Goal: Obtain resource: Download file/media

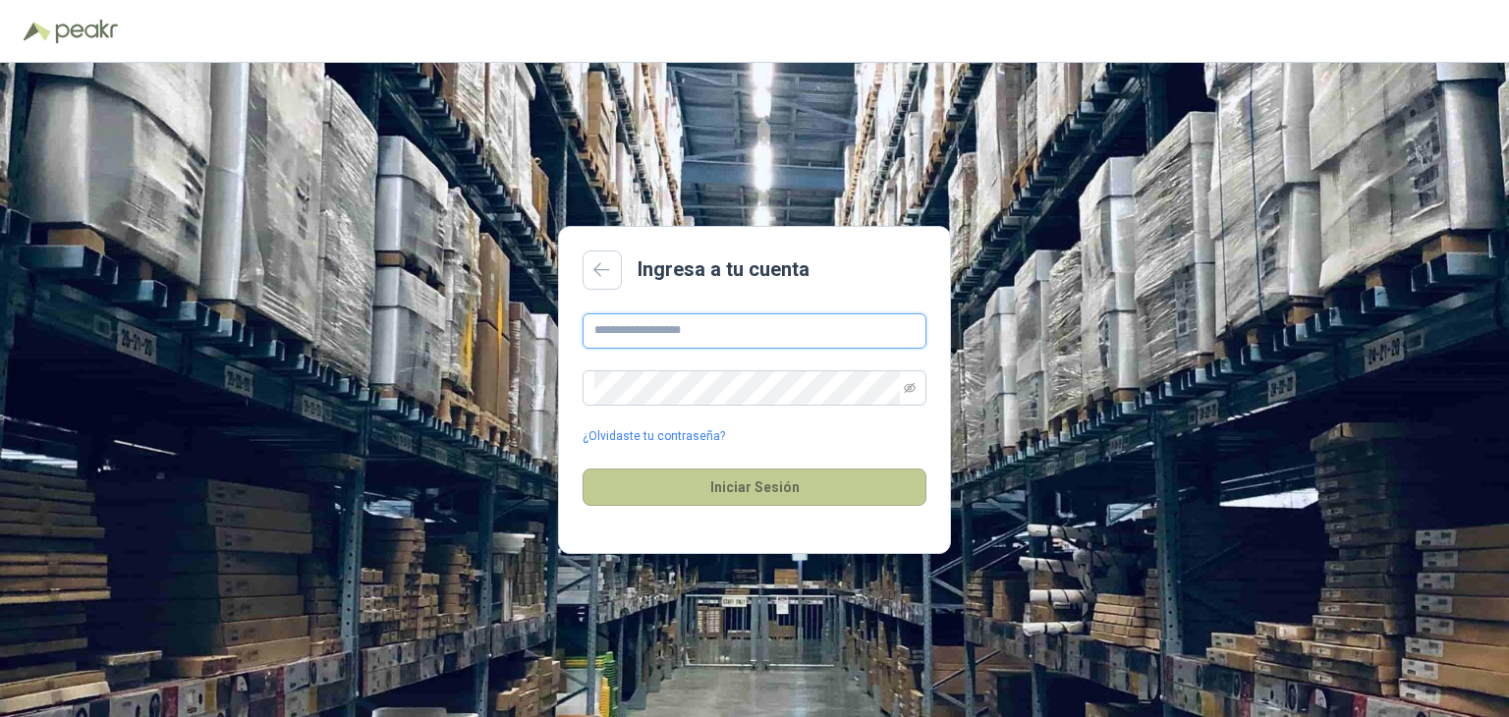
type input "**********"
click at [684, 487] on button "Iniciar Sesión" at bounding box center [755, 487] width 344 height 37
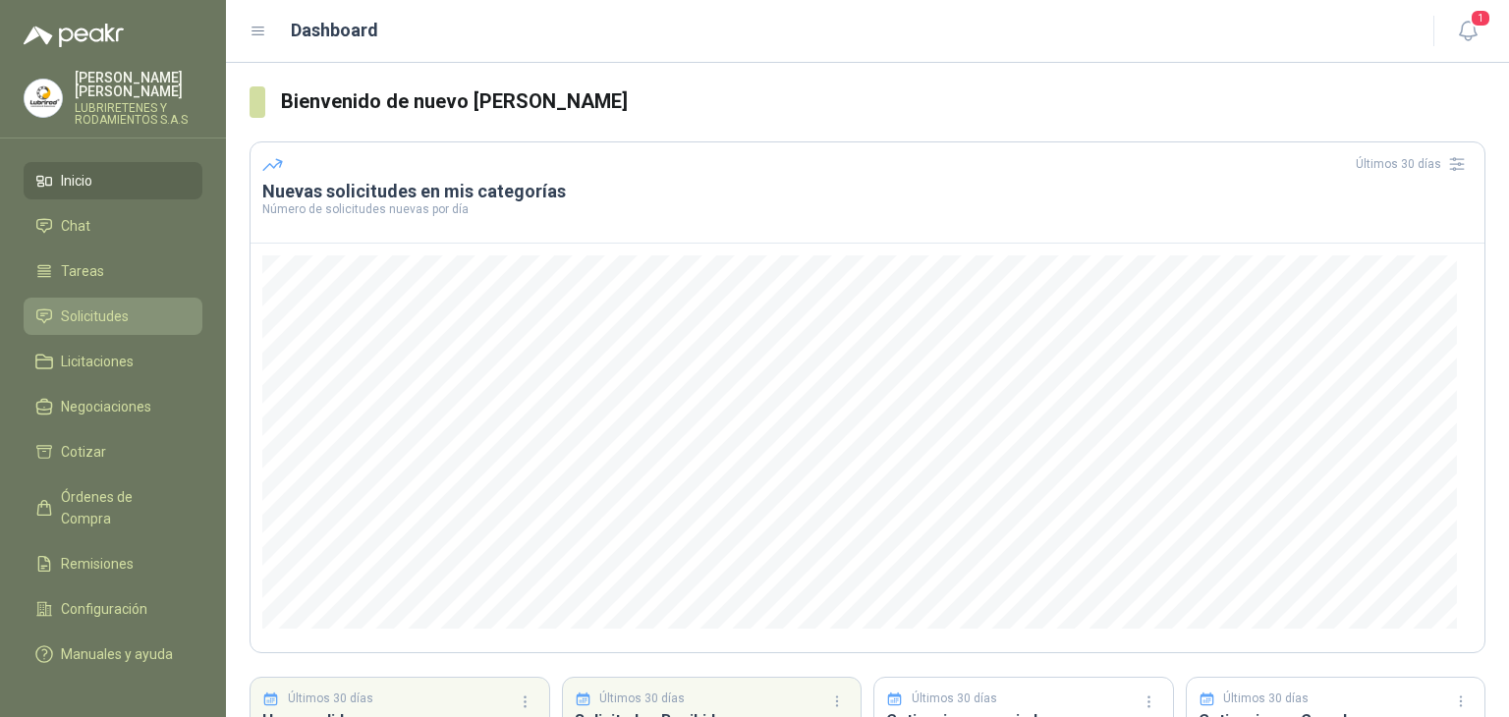
click at [98, 306] on span "Solicitudes" at bounding box center [95, 317] width 68 height 22
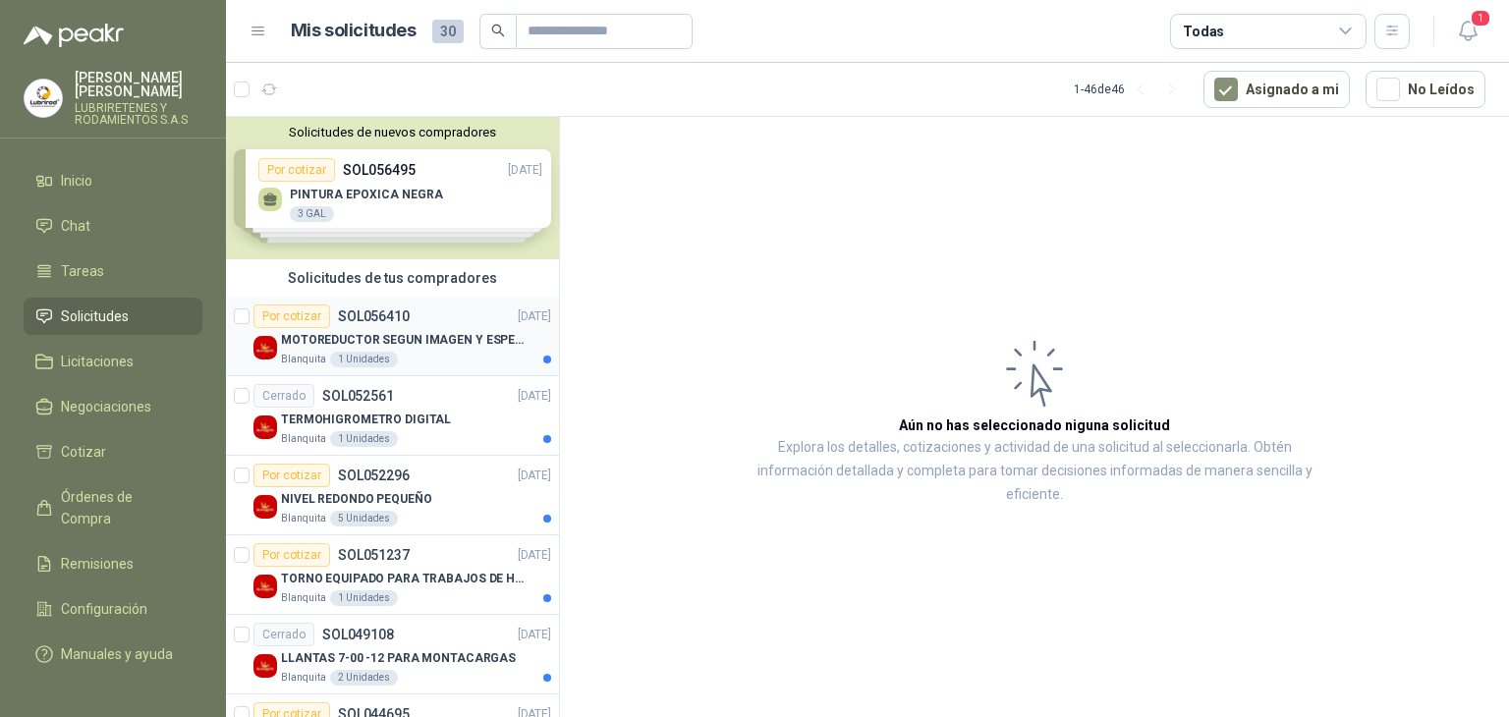
click at [385, 326] on div "Por cotizar SOL056410" at bounding box center [332, 317] width 156 height 24
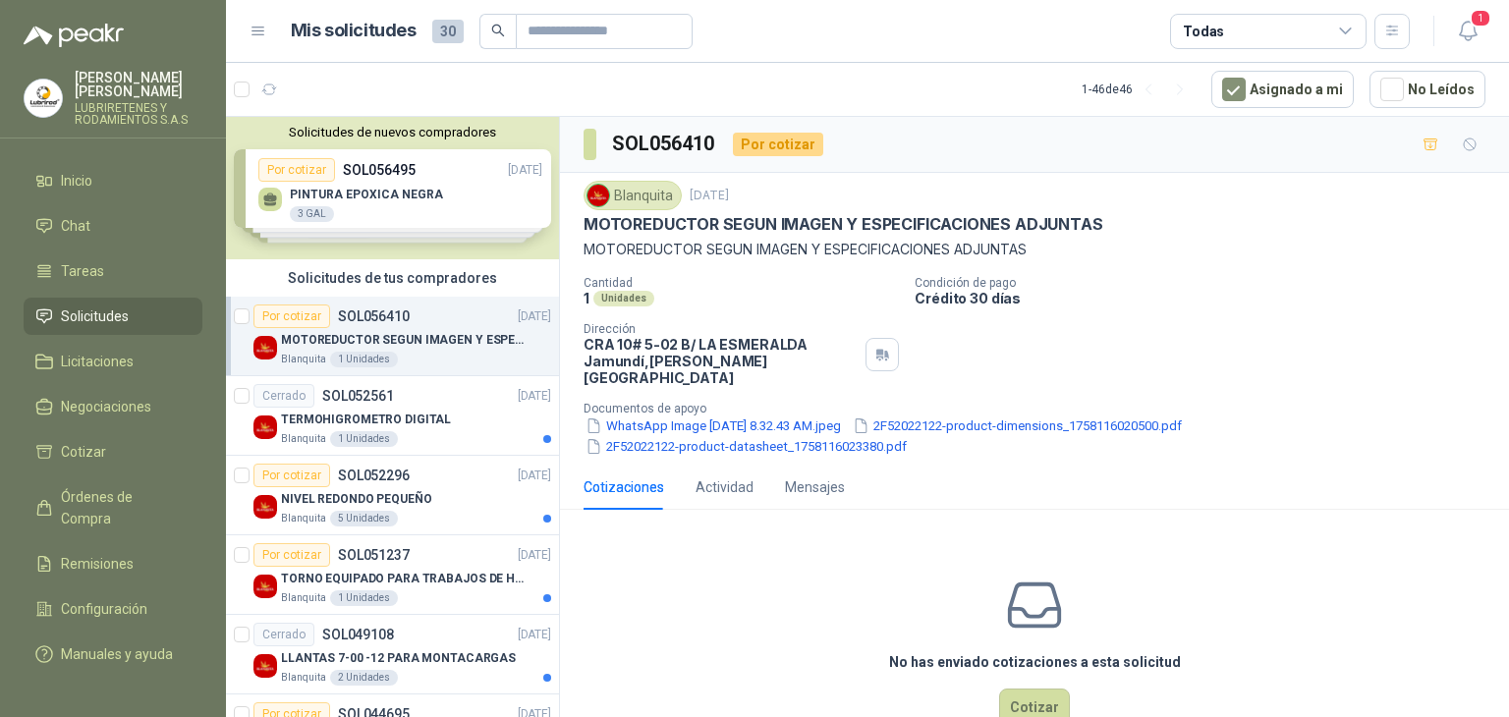
click at [385, 326] on div "Por cotizar SOL056410" at bounding box center [332, 317] width 156 height 24
click at [385, 326] on div "Por cotizar SOL056410 [DATE] MOTOREDUCTOR SEGUN IMAGEN Y ESPECIFICACIONES ADJUN…" at bounding box center [403, 336] width 298 height 63
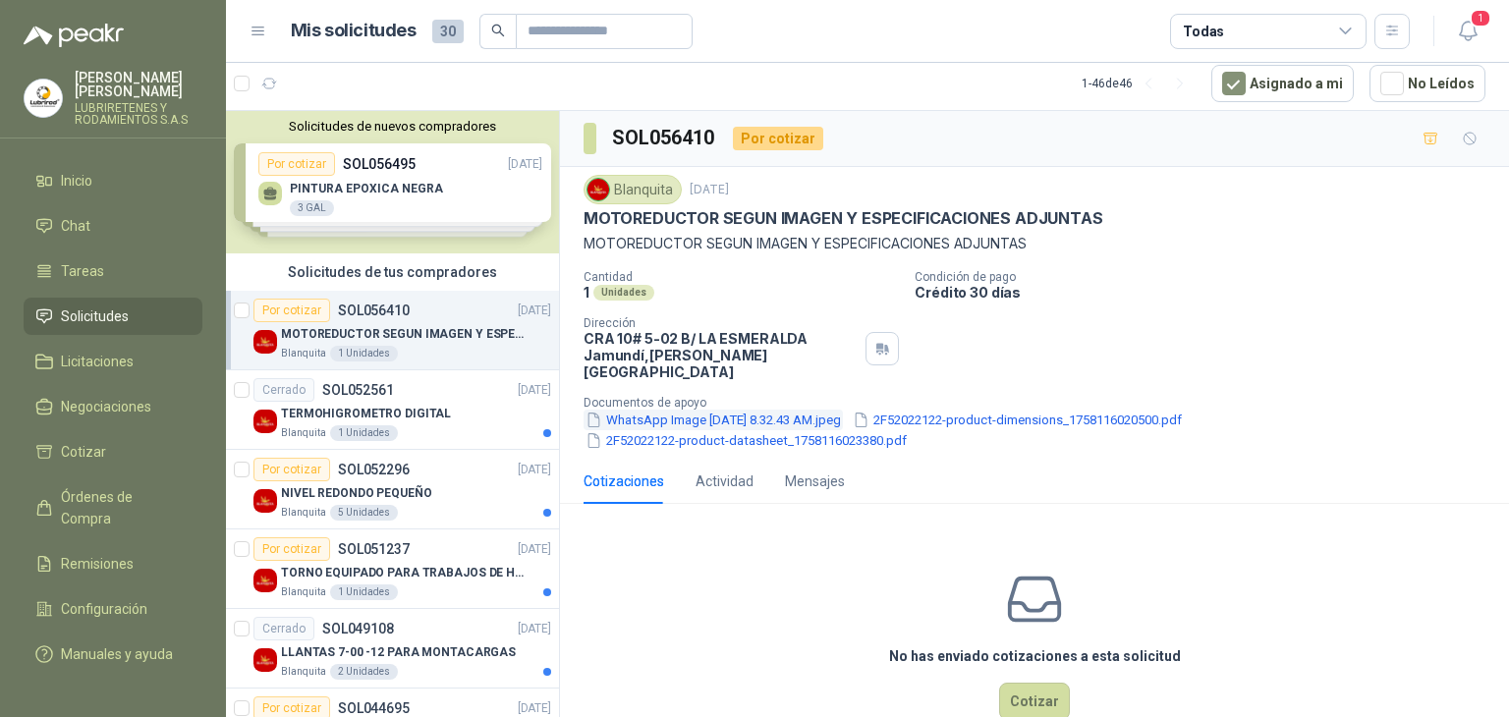
click at [772, 410] on button "WhatsApp Image [DATE] 8.32.43 AM.jpeg" at bounding box center [713, 420] width 259 height 21
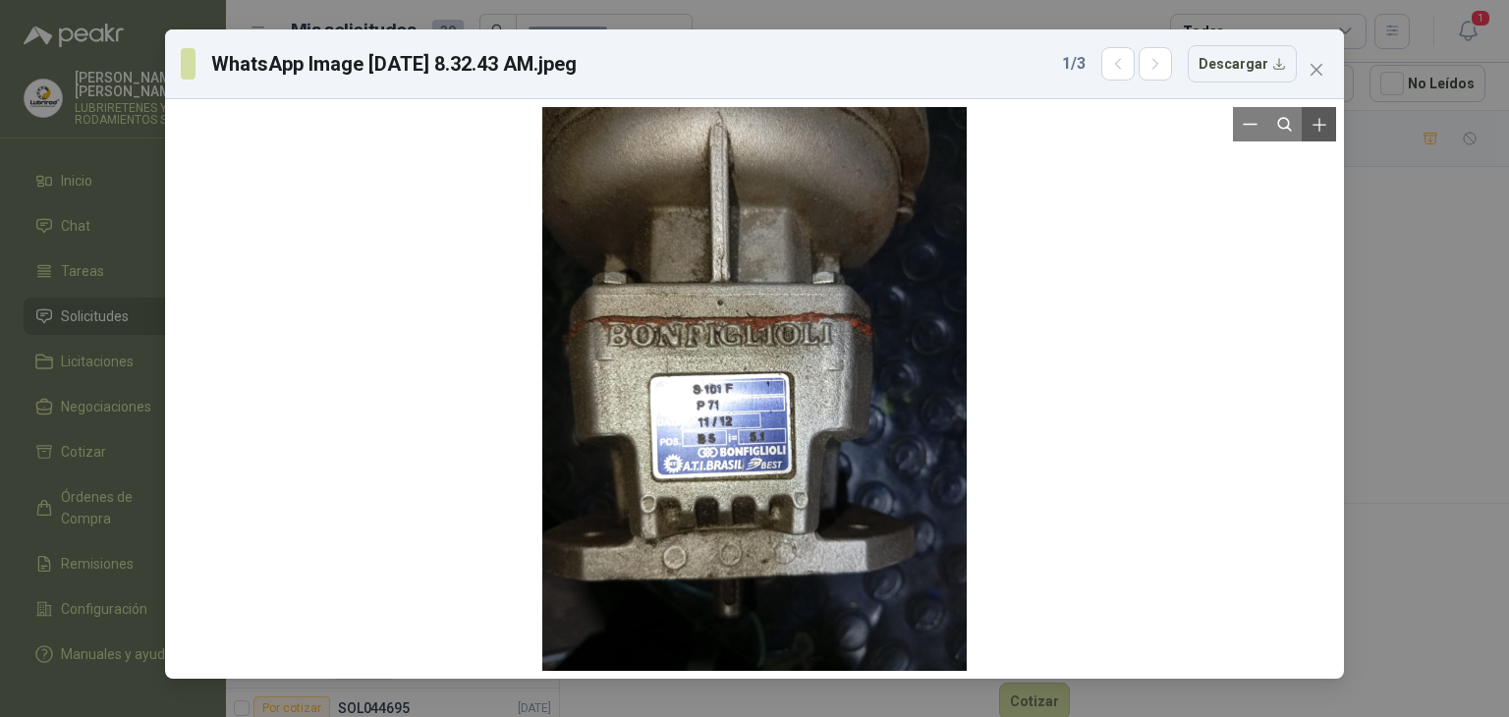
click at [1323, 124] on icon "Zoom in" at bounding box center [1319, 124] width 13 height 13
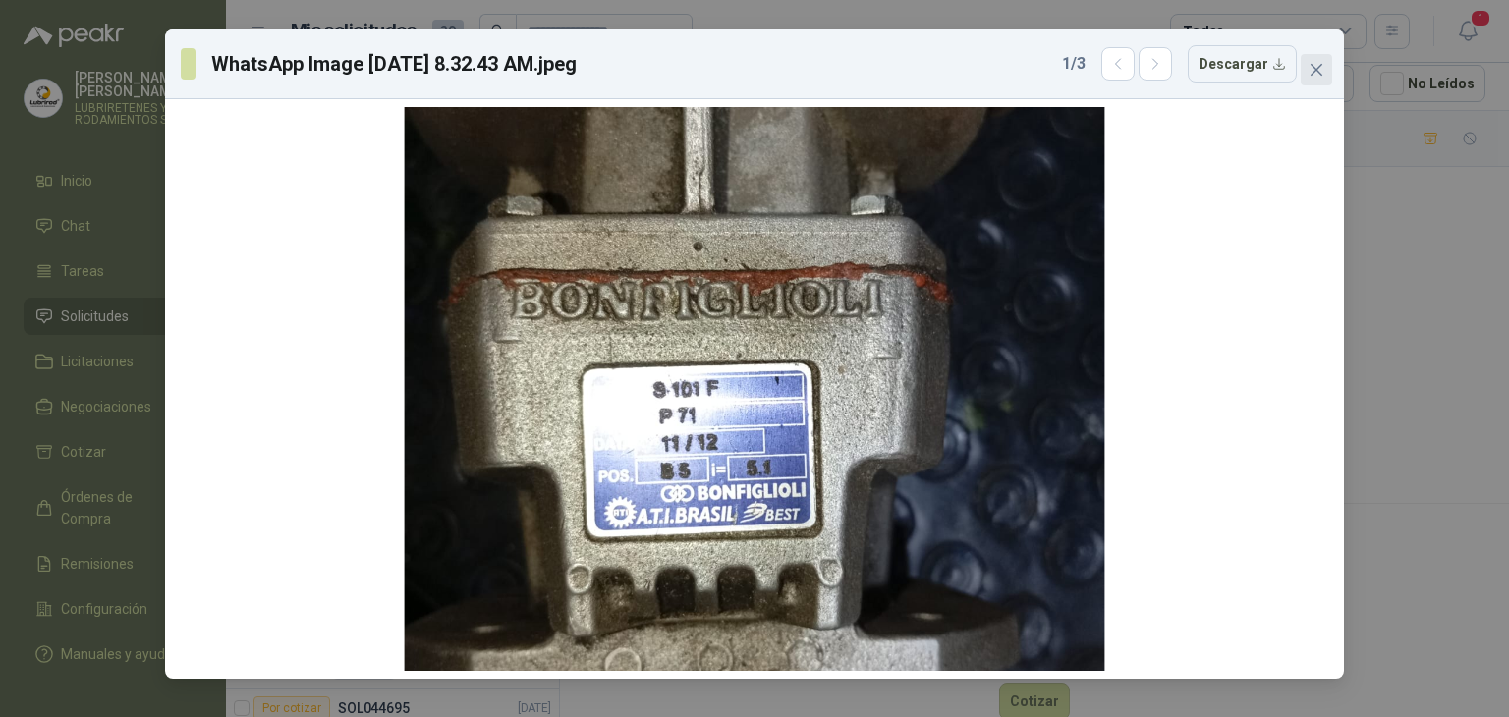
click at [1318, 68] on icon "close" at bounding box center [1317, 70] width 12 height 12
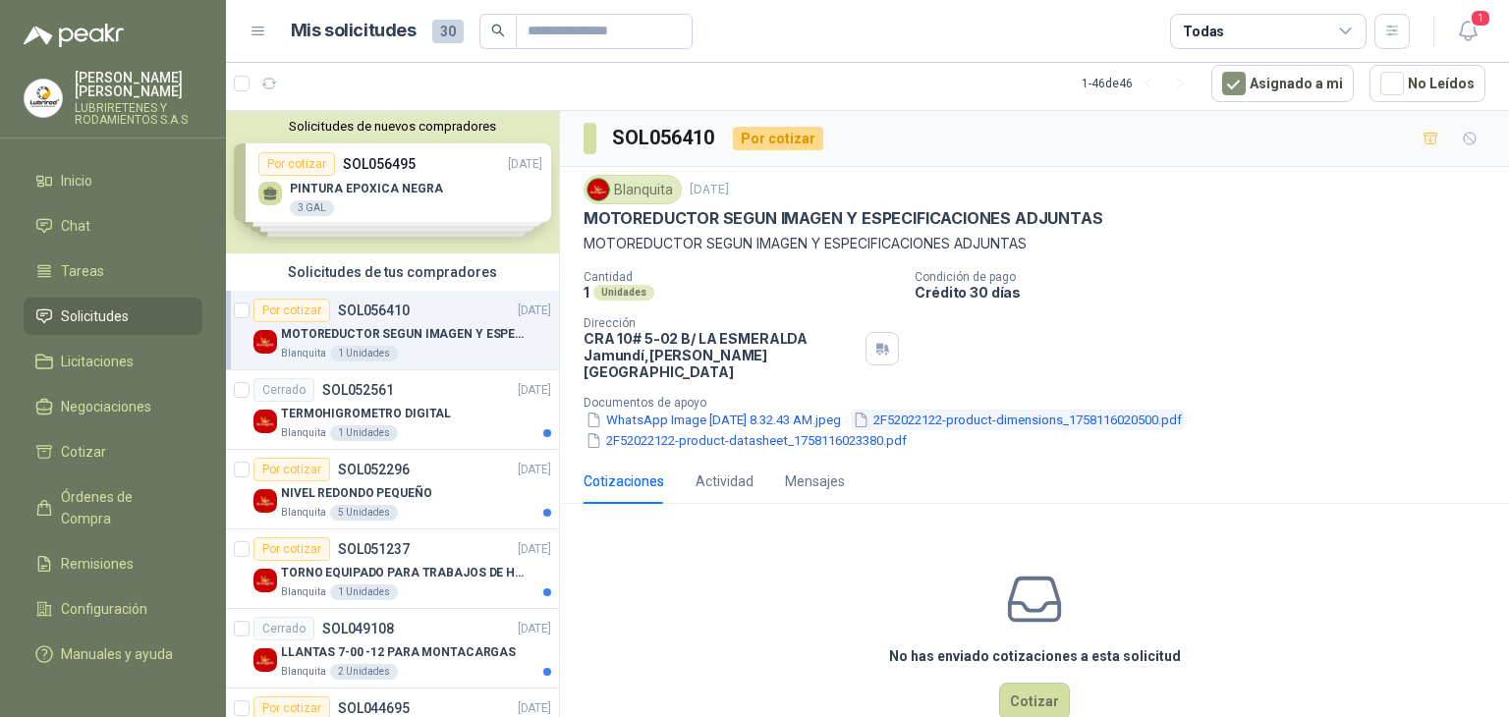
click at [997, 410] on button "2F52022122-product-dimensions_1758116020500.pdf" at bounding box center [1017, 420] width 333 height 21
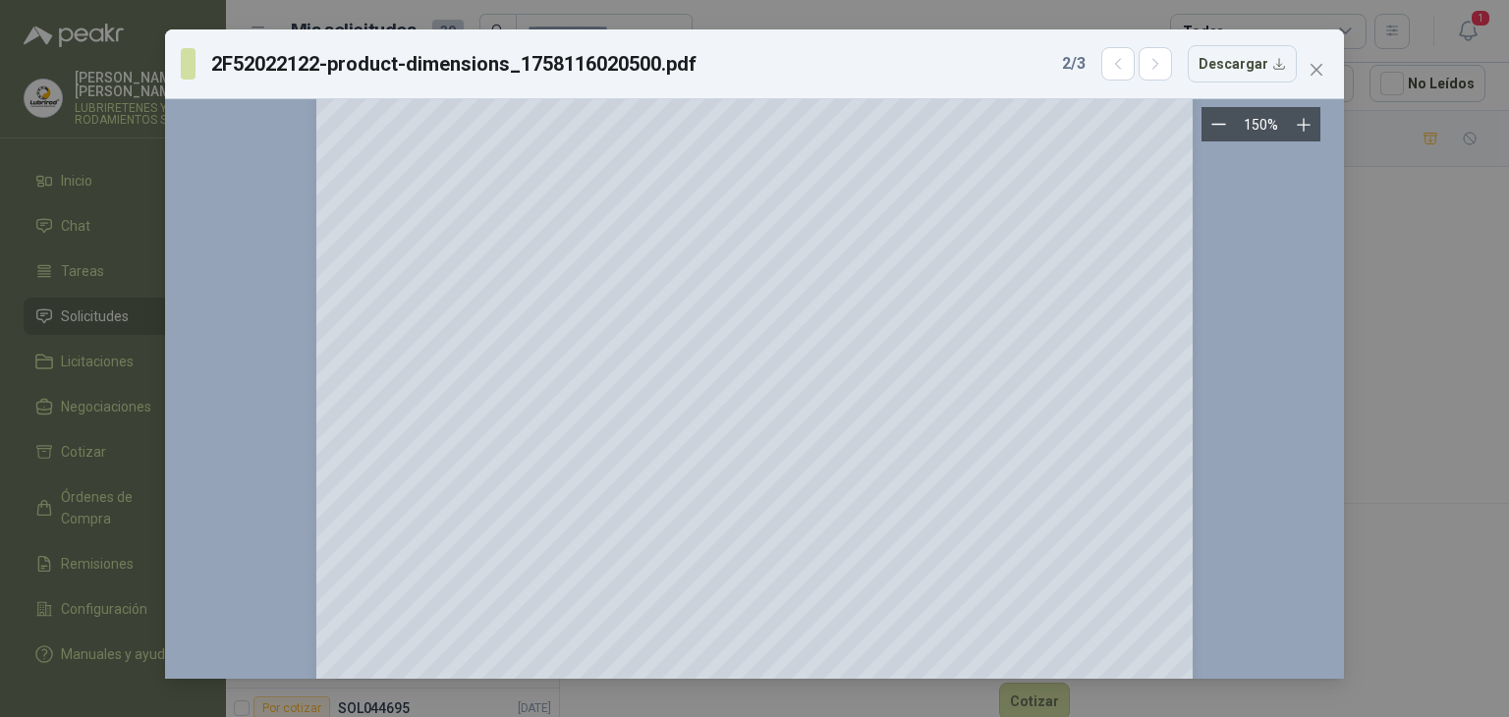
scroll to position [0, 0]
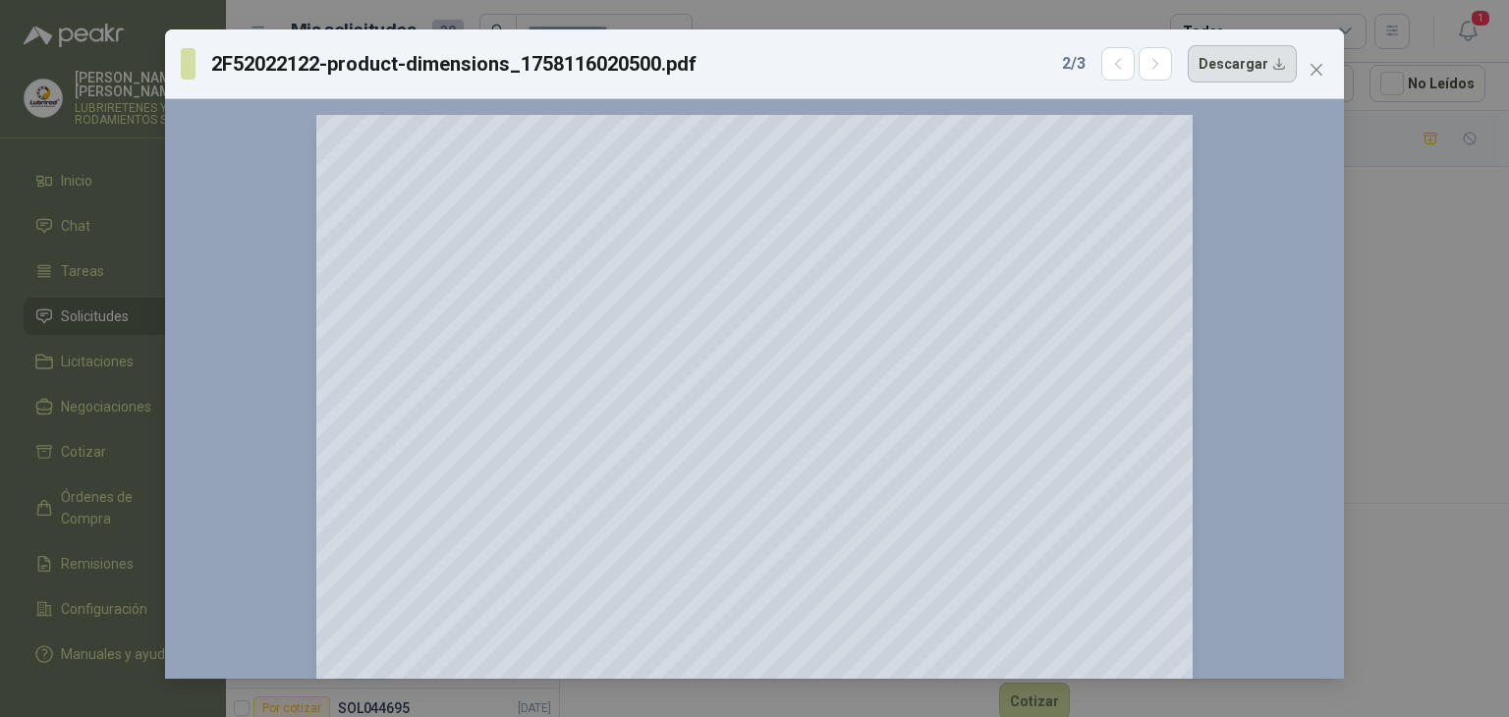
click at [1266, 61] on button "Descargar" at bounding box center [1242, 63] width 109 height 37
click at [1319, 74] on icon "close" at bounding box center [1317, 70] width 16 height 16
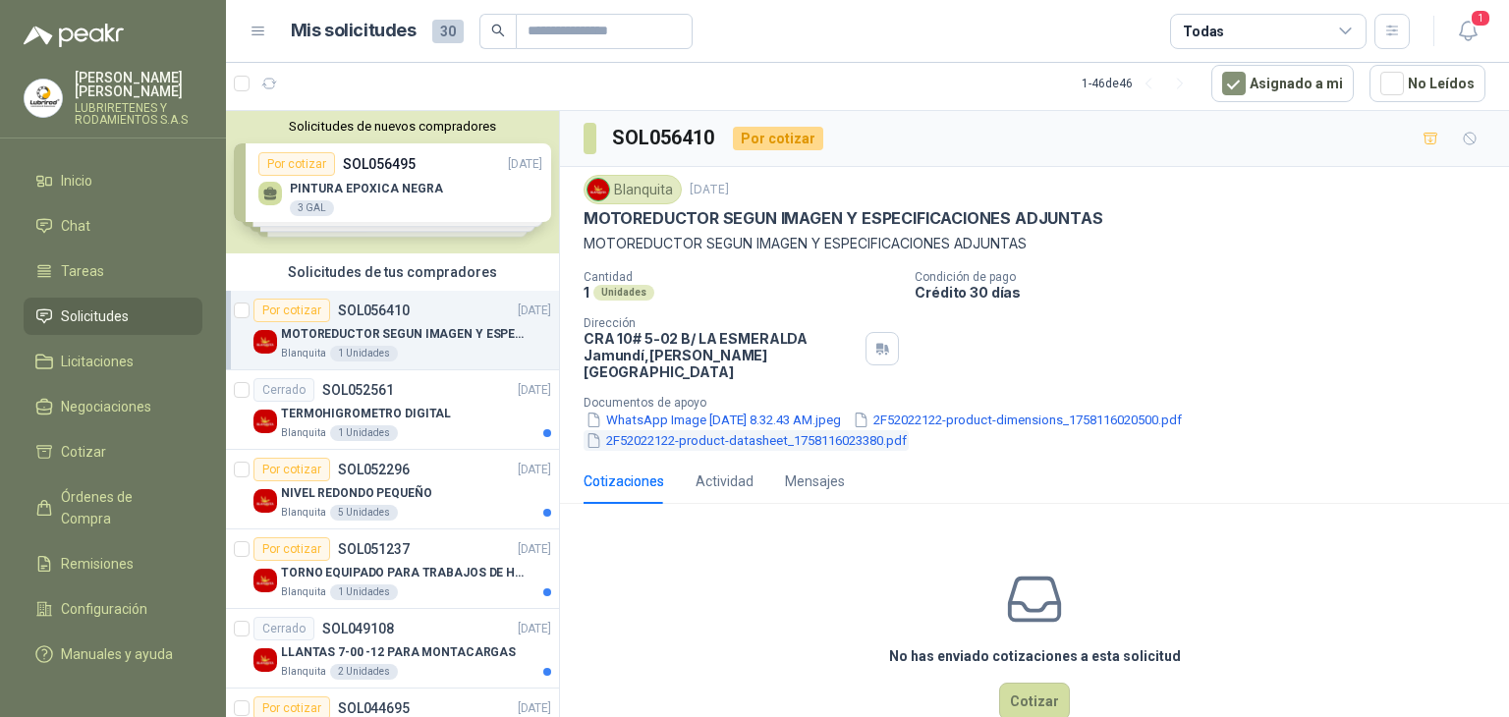
click at [710, 430] on button "2F52022122-product-datasheet_1758116023380.pdf" at bounding box center [746, 440] width 325 height 21
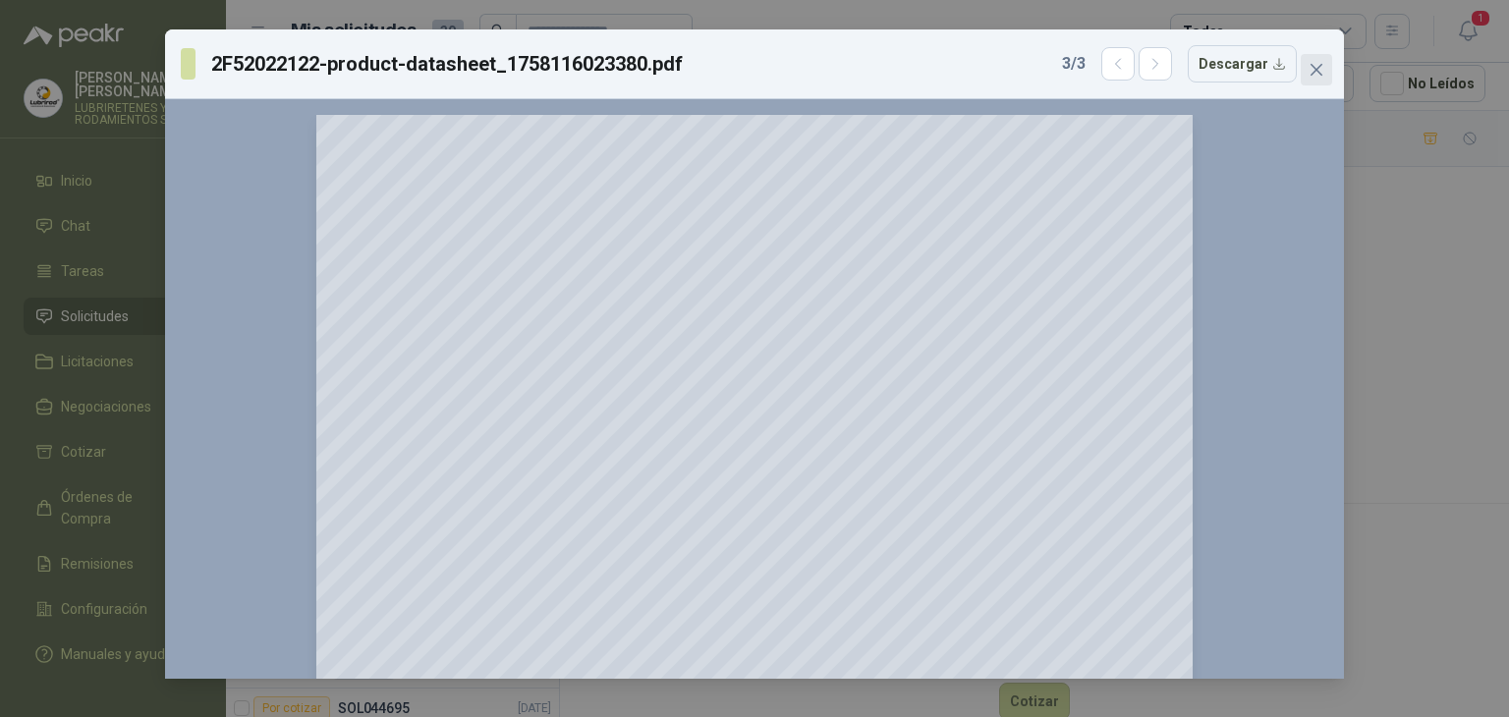
click at [1323, 64] on icon "close" at bounding box center [1317, 70] width 16 height 16
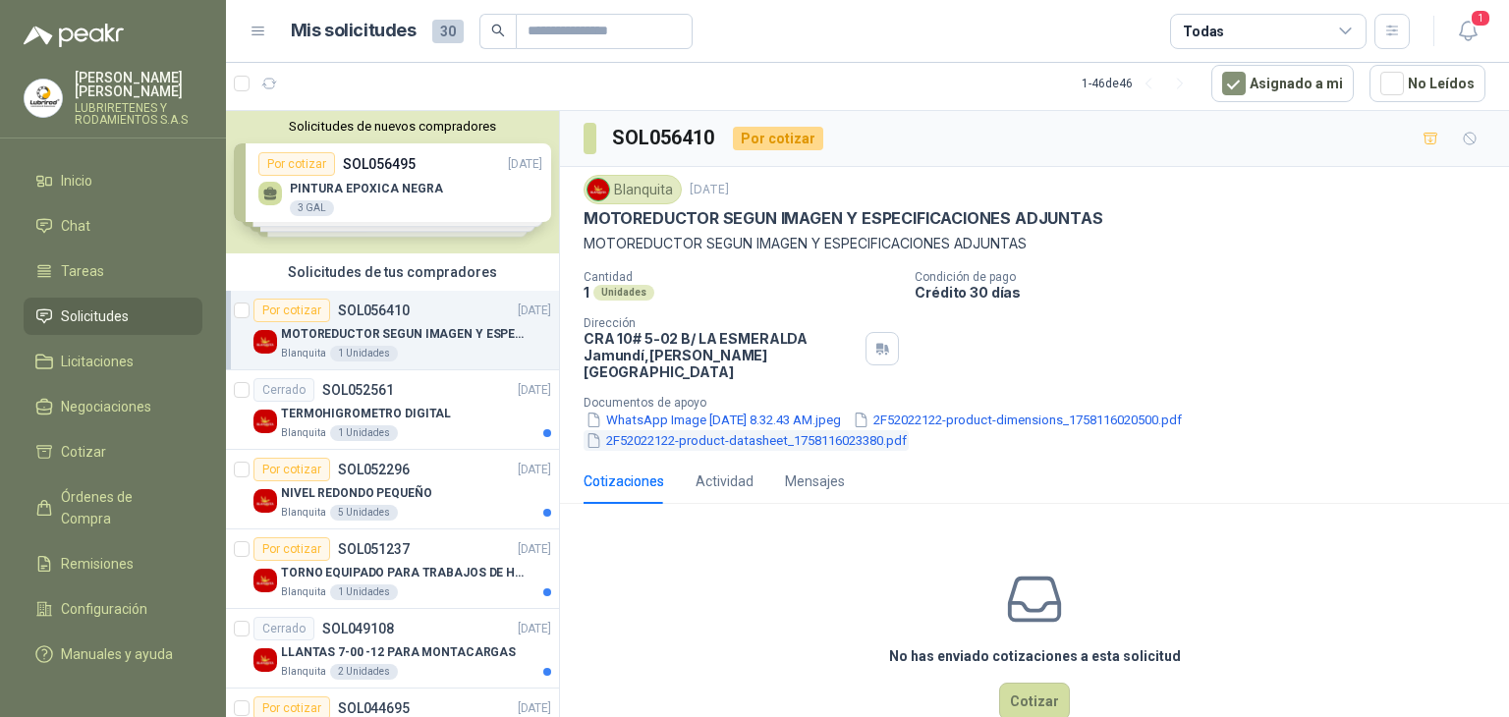
click at [731, 430] on button "2F52022122-product-datasheet_1758116023380.pdf" at bounding box center [746, 440] width 325 height 21
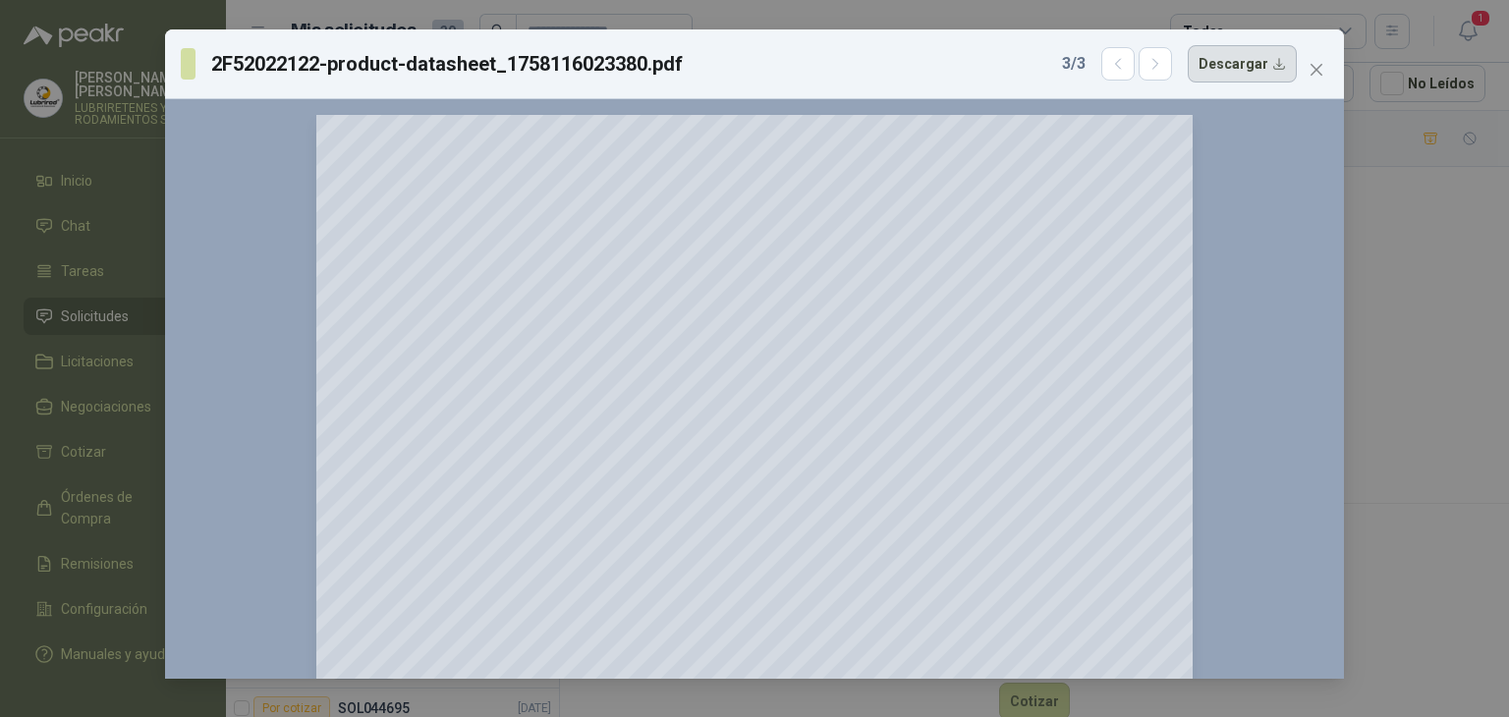
click at [1258, 58] on button "Descargar" at bounding box center [1242, 63] width 109 height 37
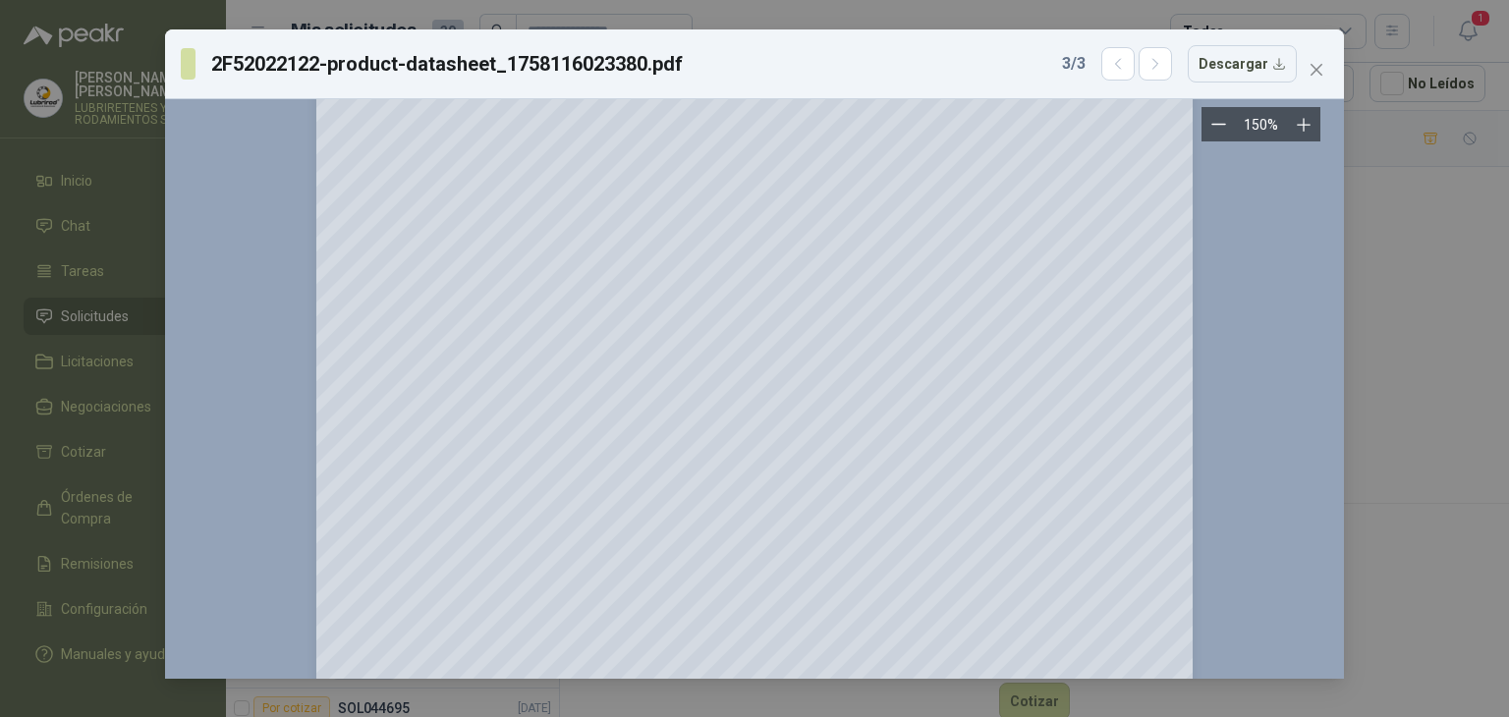
scroll to position [30, 0]
click at [1309, 59] on button "Close" at bounding box center [1316, 69] width 31 height 31
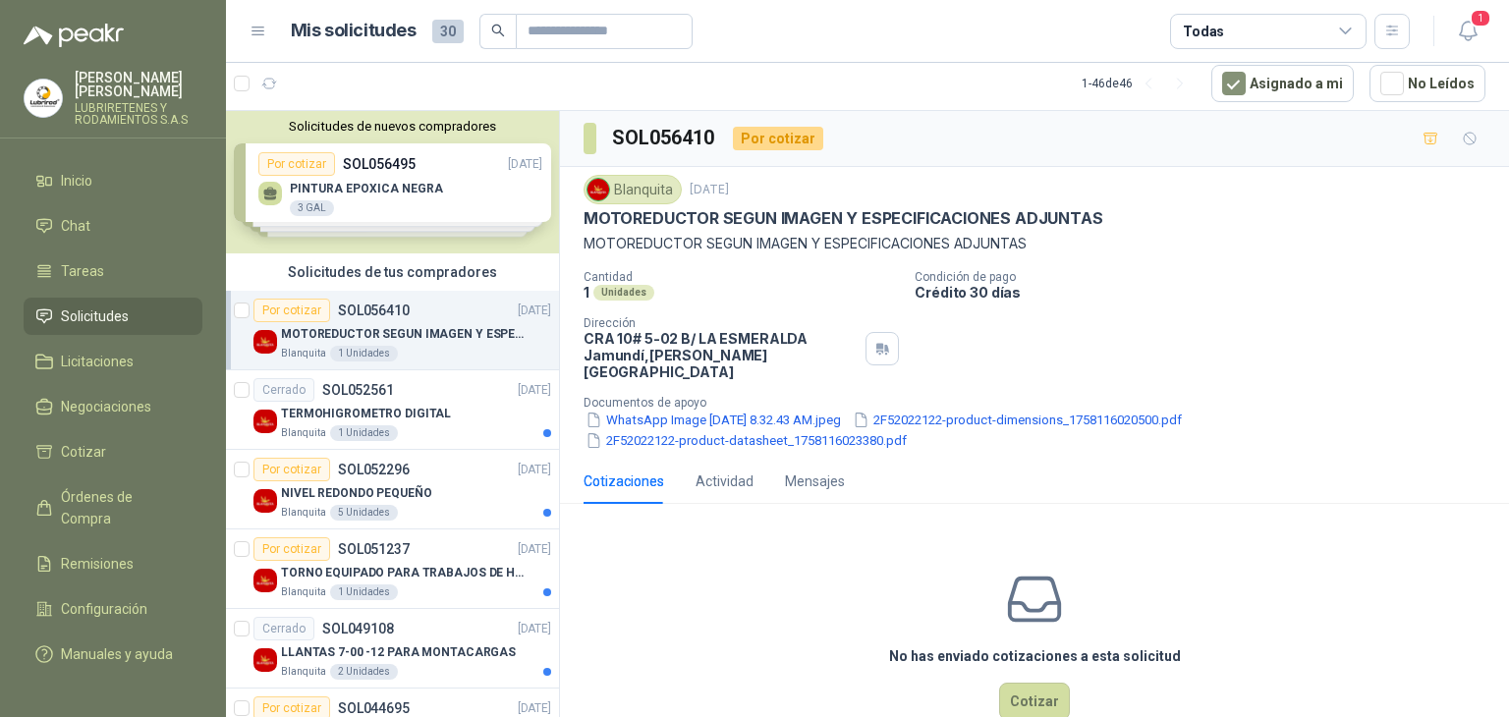
click at [423, 186] on div "Solicitudes de nuevos compradores Por cotizar SOL056495 [DATE] PINTURA EPOXICA …" at bounding box center [392, 182] width 333 height 142
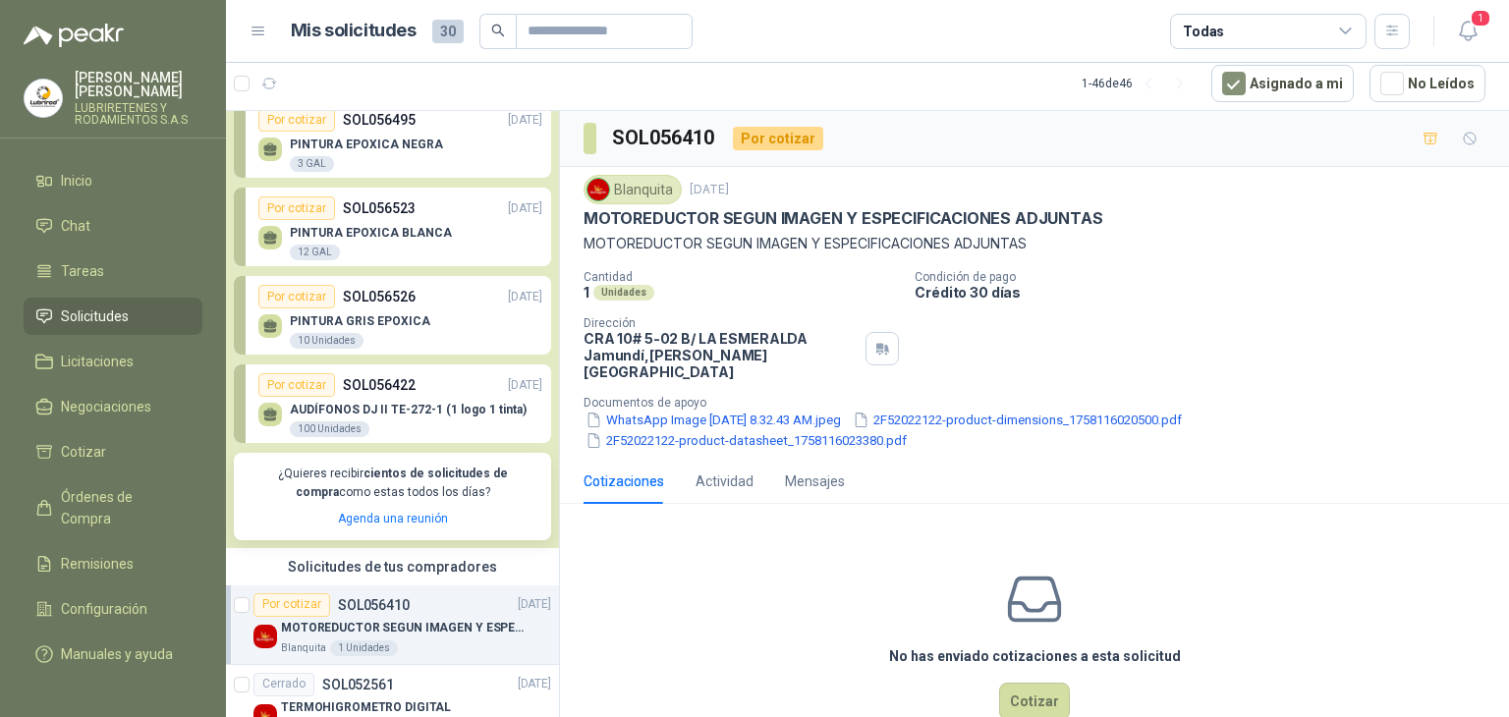
scroll to position [0, 0]
